Goal: Task Accomplishment & Management: Use online tool/utility

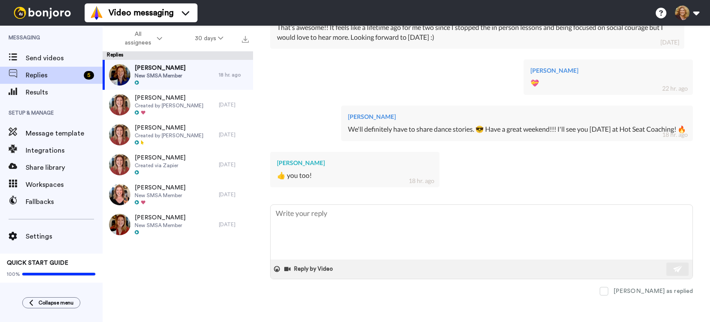
scroll to position [523, 0]
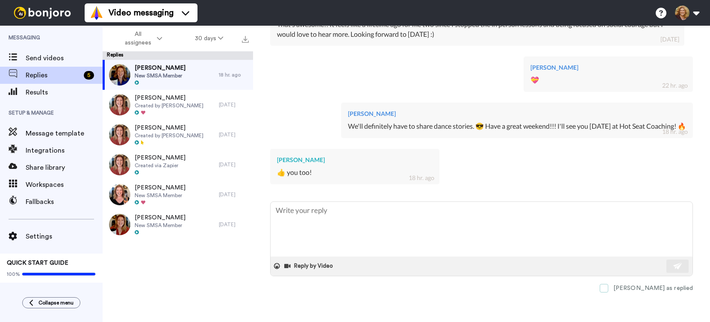
click at [609, 290] on span at bounding box center [604, 288] width 9 height 9
click at [290, 15] on div "Video messaging Switch to Video messaging Testimonials Settings Discover Help &…" at bounding box center [398, 13] width 626 height 26
type textarea "x"
